Goal: Task Accomplishment & Management: Complete application form

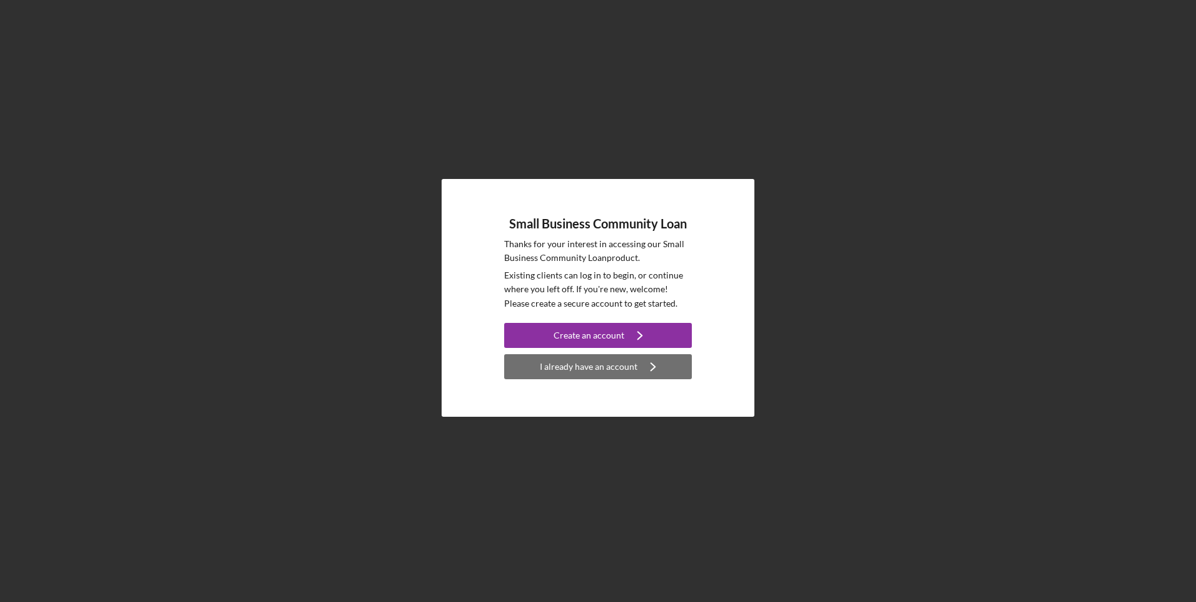
click at [599, 370] on div "I already have an account" at bounding box center [589, 366] width 98 height 25
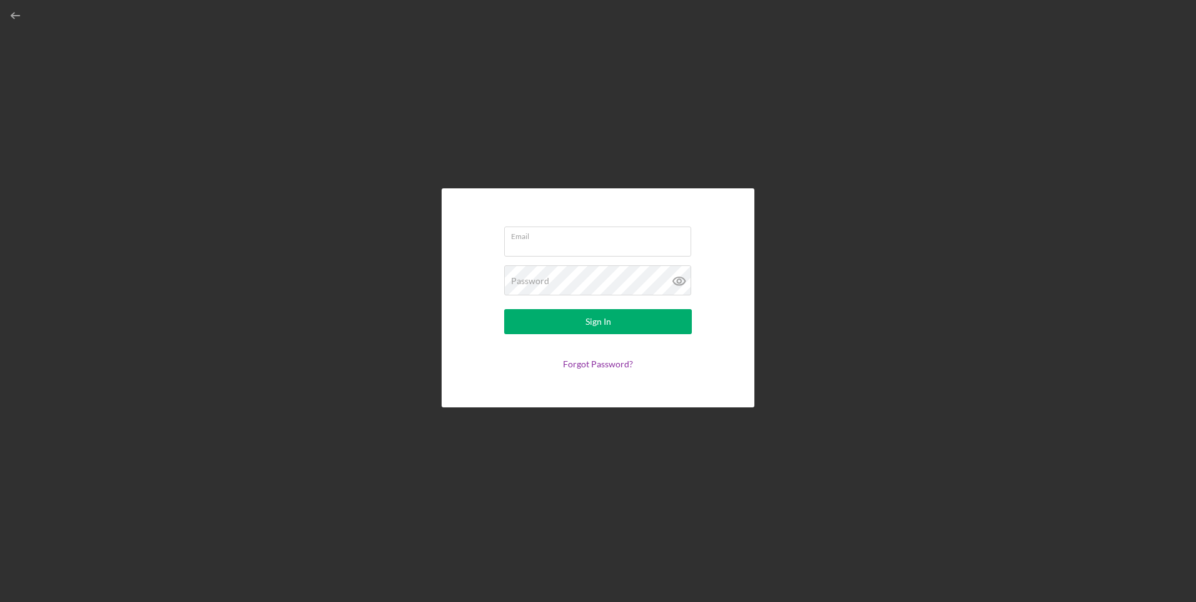
type input "[EMAIL_ADDRESS][DOMAIN_NAME]"
click at [10, 14] on icon "button" at bounding box center [16, 16] width 28 height 28
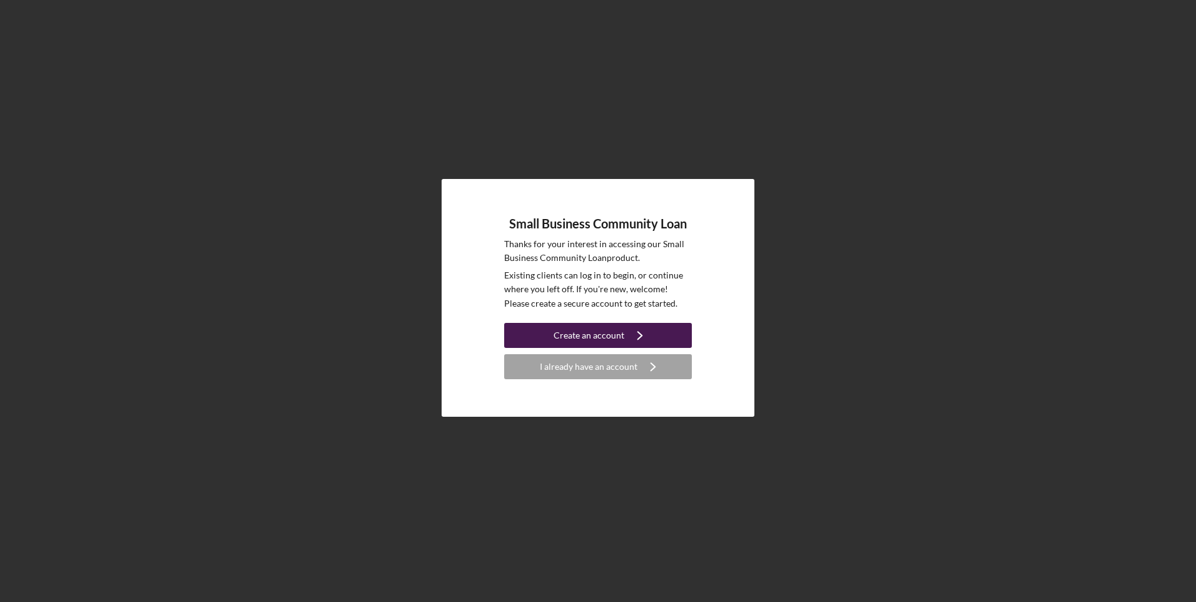
click at [573, 334] on div "Create an account" at bounding box center [588, 335] width 71 height 25
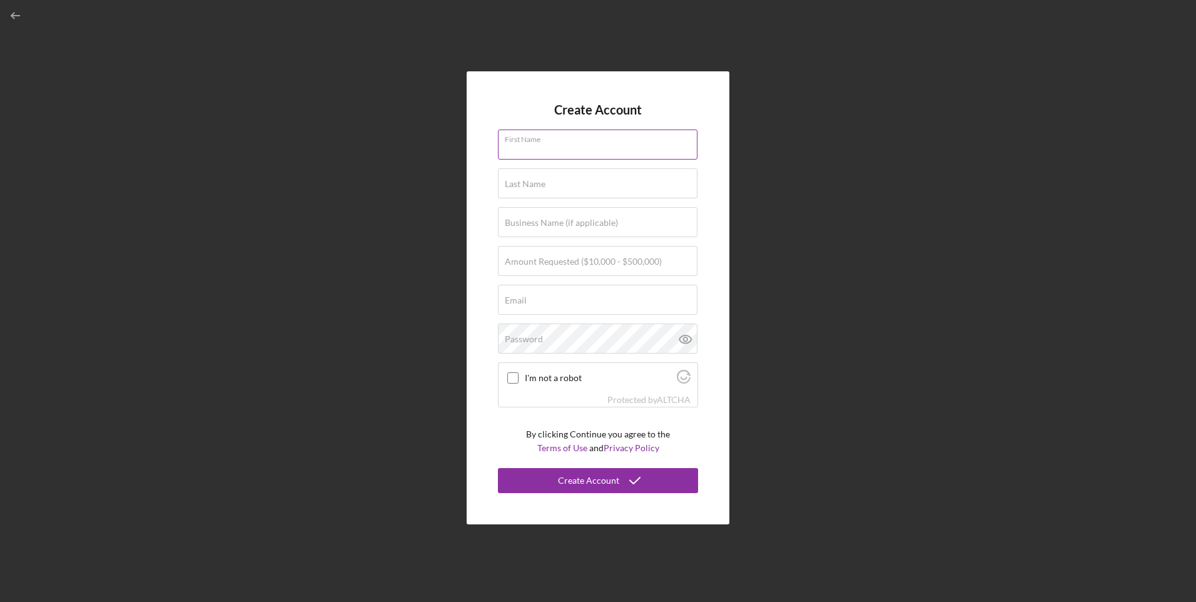
click at [565, 149] on input "First Name" at bounding box center [597, 144] width 199 height 30
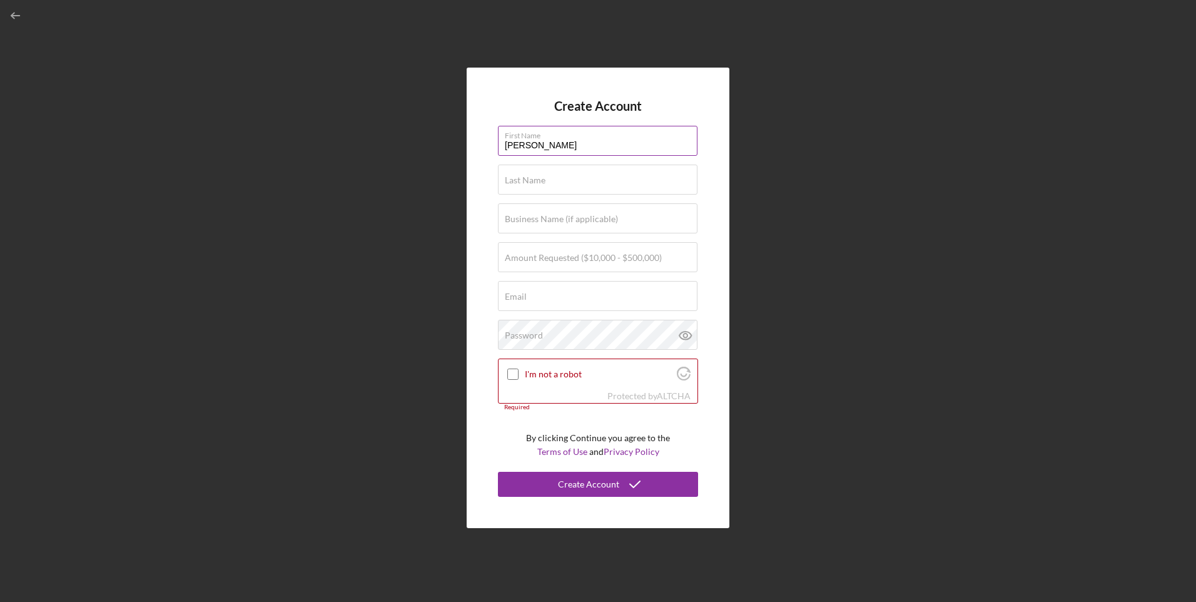
type input "[PERSON_NAME]"
click at [134, 197] on div "Create Account First Name MARK Last Name [PERSON_NAME] Business Name (if applic…" at bounding box center [597, 297] width 1183 height 595
click at [189, 345] on div "Create Account First Name MARK Last Name [PERSON_NAME] Business Name (if applic…" at bounding box center [597, 297] width 1183 height 595
drag, startPoint x: 142, startPoint y: 403, endPoint x: 184, endPoint y: 400, distance: 42.6
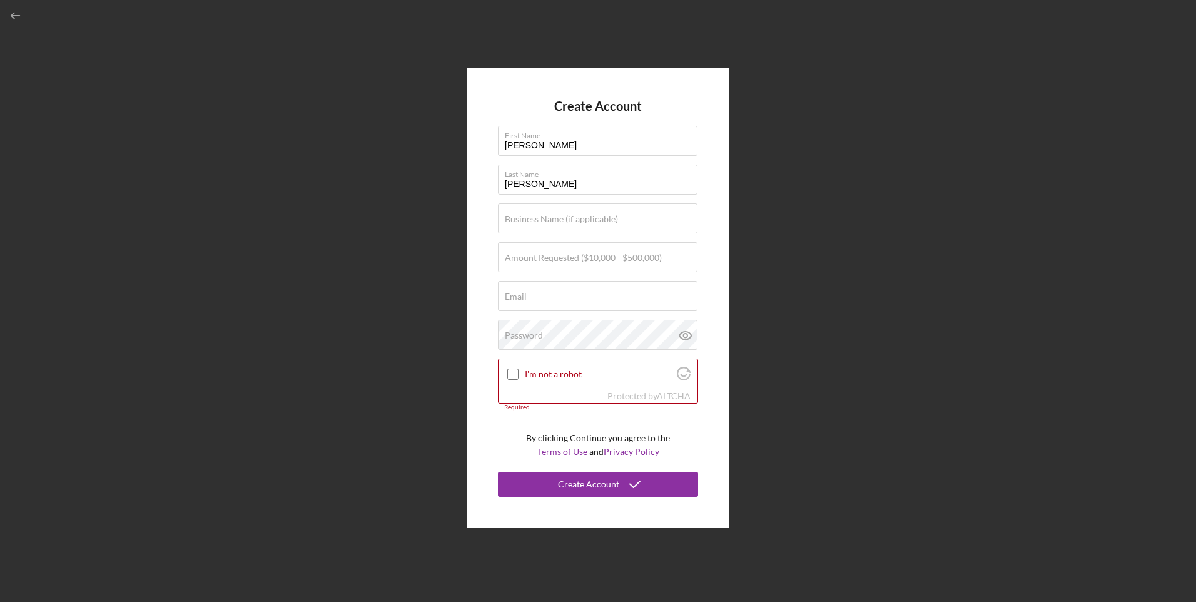
click at [142, 403] on div "Create Account First Name MARK Last Name [PERSON_NAME] Business Name (if applic…" at bounding box center [597, 297] width 1183 height 595
click at [560, 227] on input "Business Name (if applicable)" at bounding box center [597, 218] width 199 height 30
paste input "[PERSON_NAME] 1, Inc"
type input "[PERSON_NAME] 1, Inc"
click at [510, 266] on input "Amount Requested ($10,000 - $500,000)" at bounding box center [597, 257] width 199 height 30
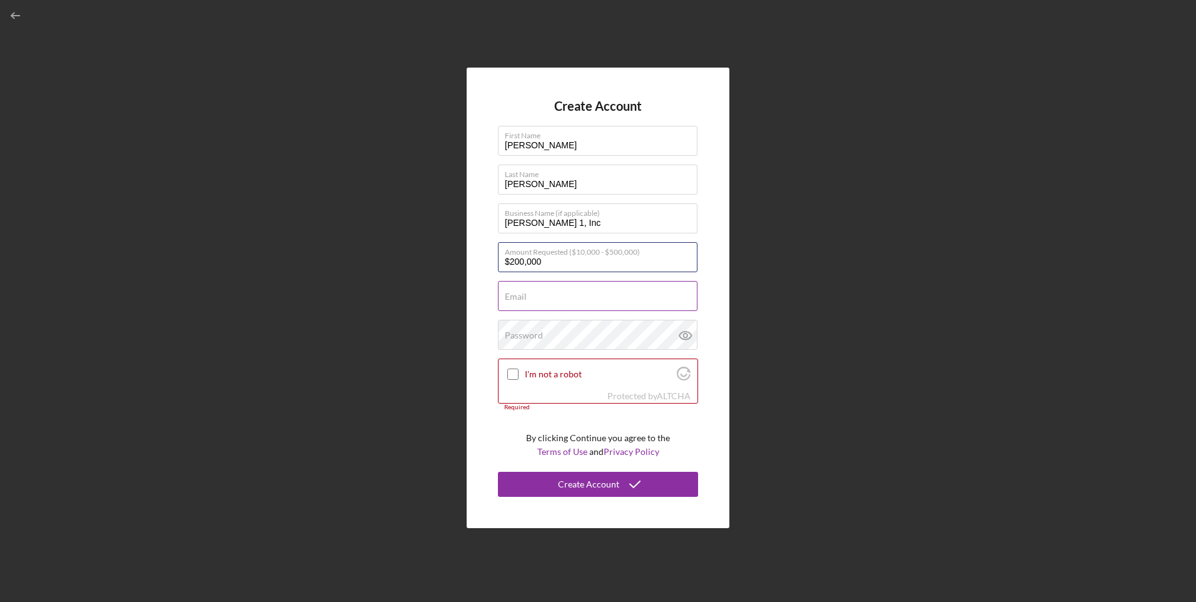
type input "$200,000"
click at [617, 296] on input "Email" at bounding box center [597, 296] width 199 height 30
type input "[EMAIL_ADDRESS][DOMAIN_NAME]"
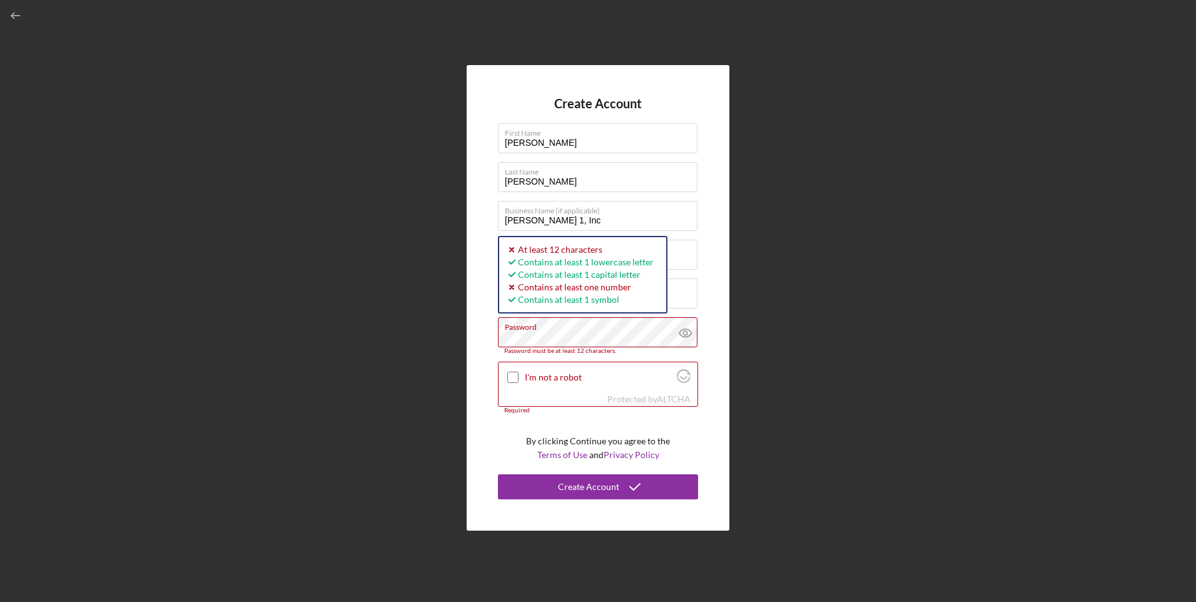
click at [488, 338] on div "Create Account First Name [PERSON_NAME] Last Name [PERSON_NAME] Business Name (…" at bounding box center [598, 298] width 263 height 466
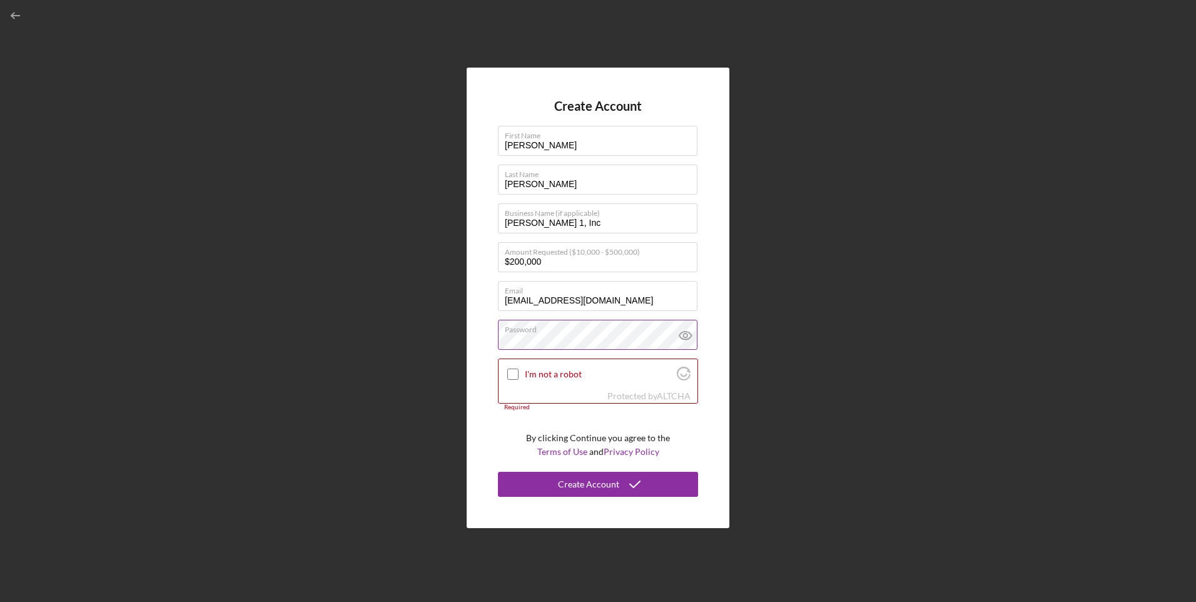
click at [680, 333] on icon at bounding box center [685, 335] width 31 height 31
click at [515, 375] on input "I'm not a robot" at bounding box center [512, 373] width 11 height 11
checkbox input "true"
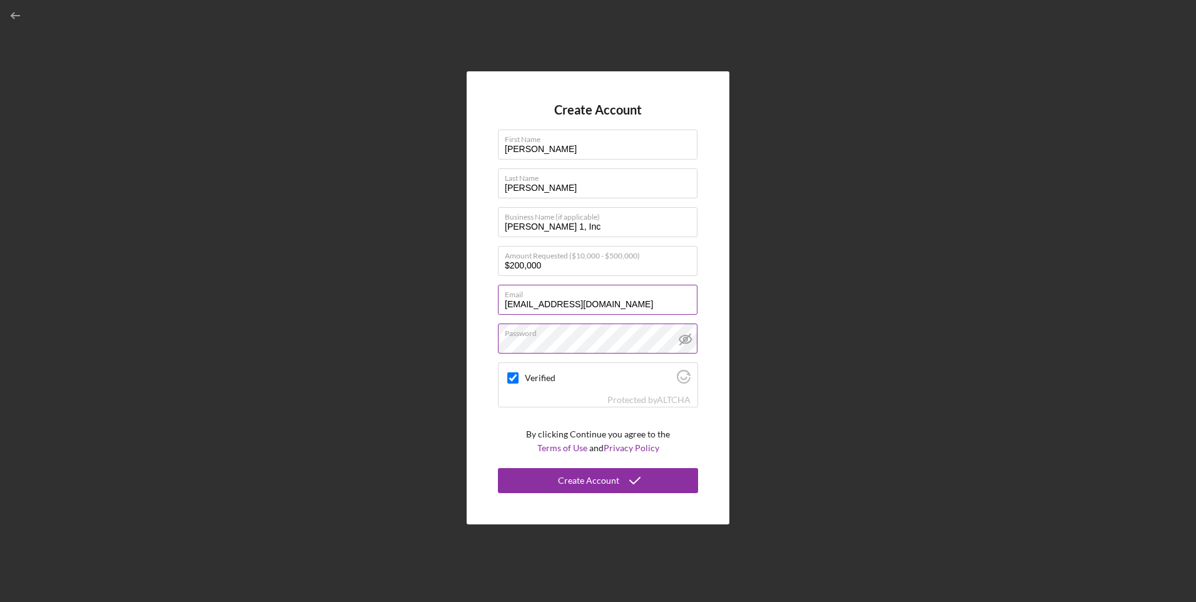
drag, startPoint x: 720, startPoint y: 253, endPoint x: 572, endPoint y: 305, distance: 157.4
click at [572, 305] on input "[EMAIL_ADDRESS][DOMAIN_NAME]" at bounding box center [597, 300] width 199 height 30
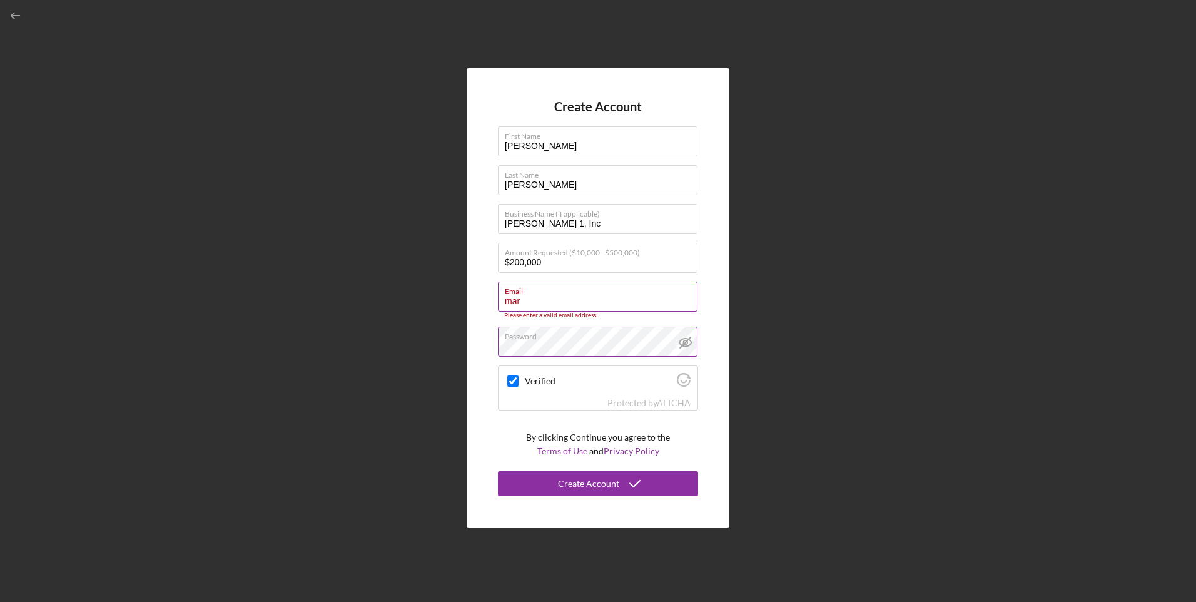
type input "[EMAIL_ADDRESS][DOMAIN_NAME]"
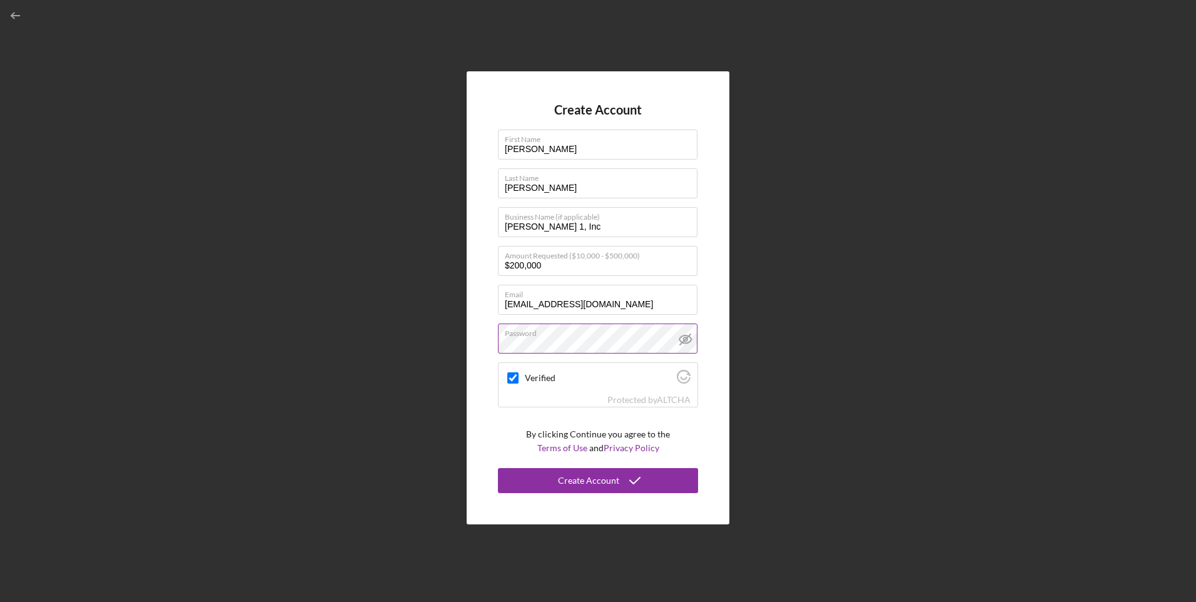
click at [702, 287] on div "Create Account First Name [PERSON_NAME] Last Name [PERSON_NAME] Business Name (…" at bounding box center [598, 297] width 263 height 453
click at [608, 481] on div "Create Account" at bounding box center [588, 480] width 61 height 25
